Goal: Find specific page/section: Find specific page/section

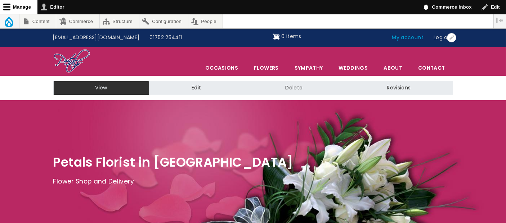
click at [412, 36] on link "My account" at bounding box center [408, 38] width 42 height 14
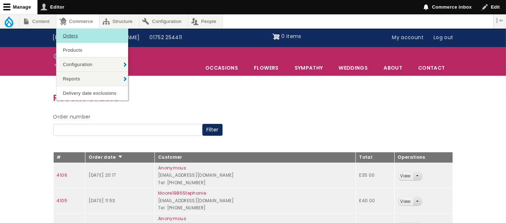
click at [77, 36] on link "Orders" at bounding box center [91, 36] width 71 height 14
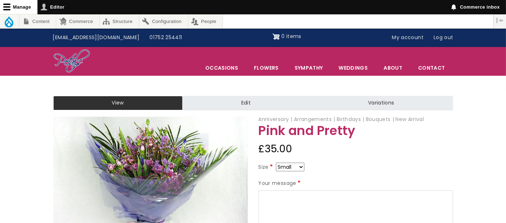
scroll to position [40, 0]
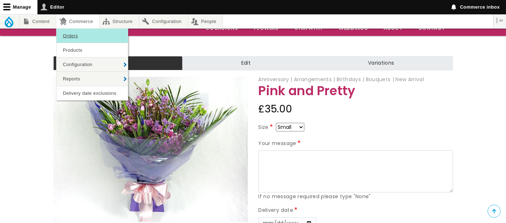
click at [73, 33] on link "Orders" at bounding box center [91, 36] width 71 height 14
